Goal: Find specific page/section: Find specific page/section

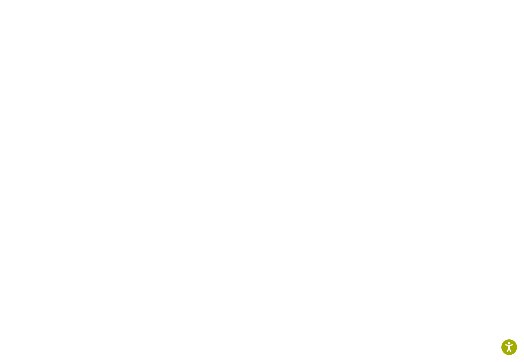
scroll to position [390, 0]
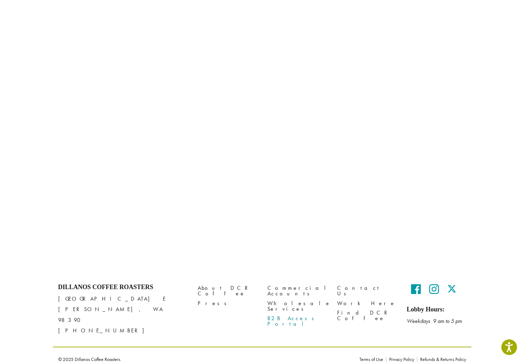
click at [290, 237] on link "B2B Access Portal" at bounding box center [297, 321] width 59 height 15
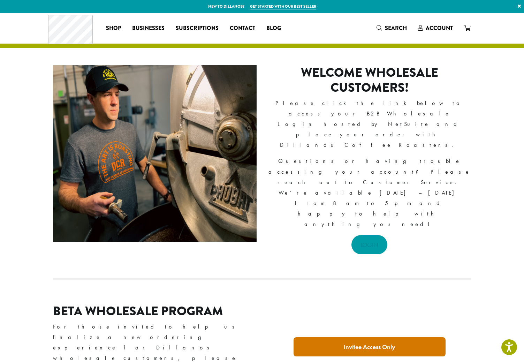
click at [377, 235] on link "LOGIN" at bounding box center [370, 244] width 36 height 19
click at [401, 261] on div "Welcome Wholesale Customers! Please click the link below to access your B2B Who…" at bounding box center [262, 245] width 524 height 394
click at [418, 240] on div "Welcome Wholesale Customers! Please click the link below to access your B2B Who…" at bounding box center [262, 159] width 419 height 189
click at [445, 221] on div "Welcome Wholesale Customers! Please click the link below to access your B2B Who…" at bounding box center [262, 159] width 419 height 189
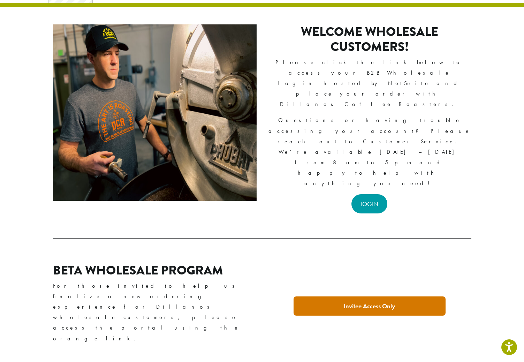
scroll to position [41, 0]
